Goal: Find specific page/section: Find specific page/section

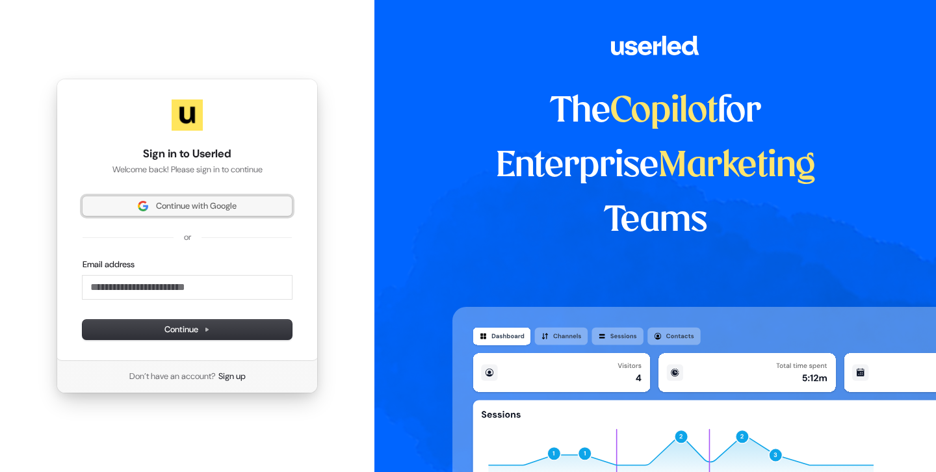
click at [234, 207] on span "Continue with Google" at bounding box center [196, 206] width 81 height 12
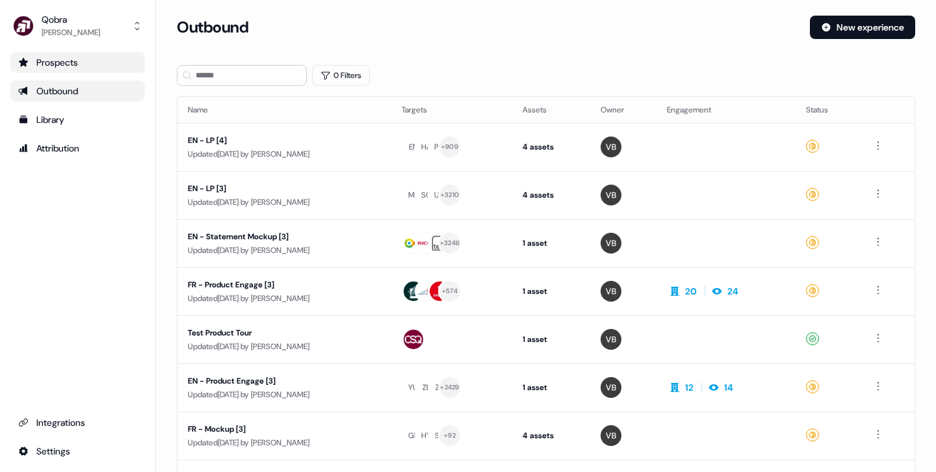
click at [86, 70] on link "Prospects" at bounding box center [77, 62] width 135 height 21
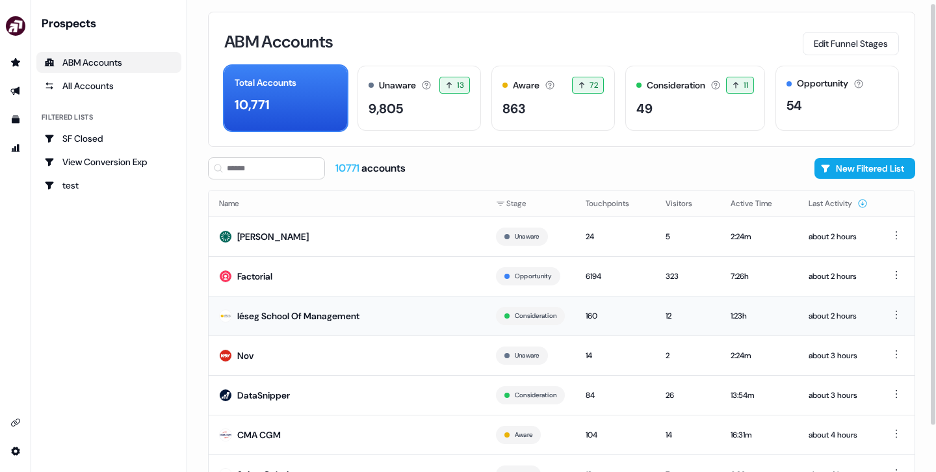
scroll to position [6, 0]
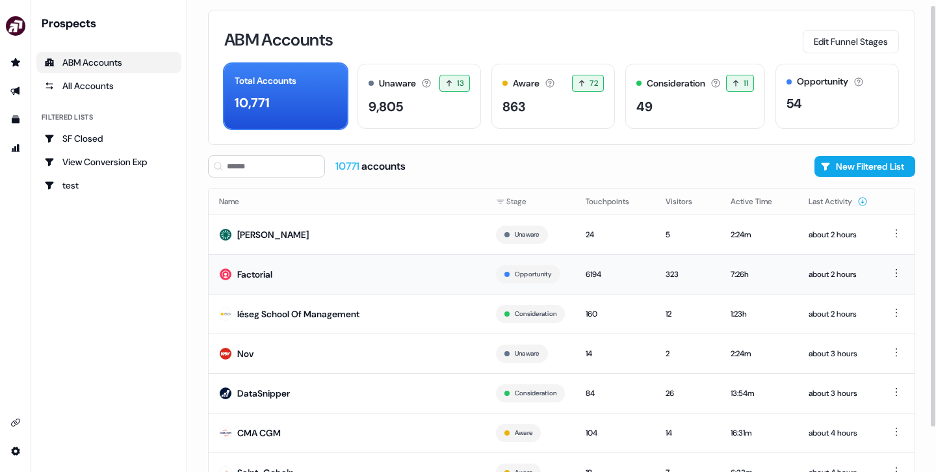
click at [261, 274] on div "Factorial" at bounding box center [254, 274] width 35 height 13
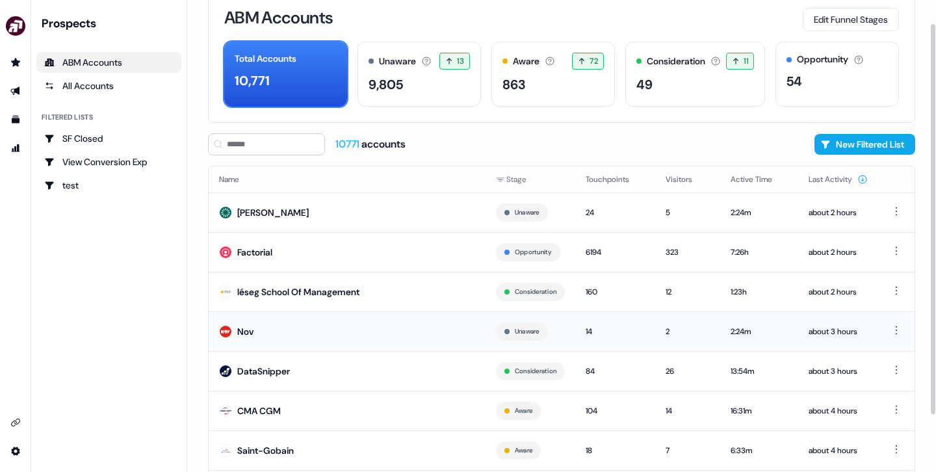
scroll to position [26, 0]
